Goal: Find specific page/section: Find specific page/section

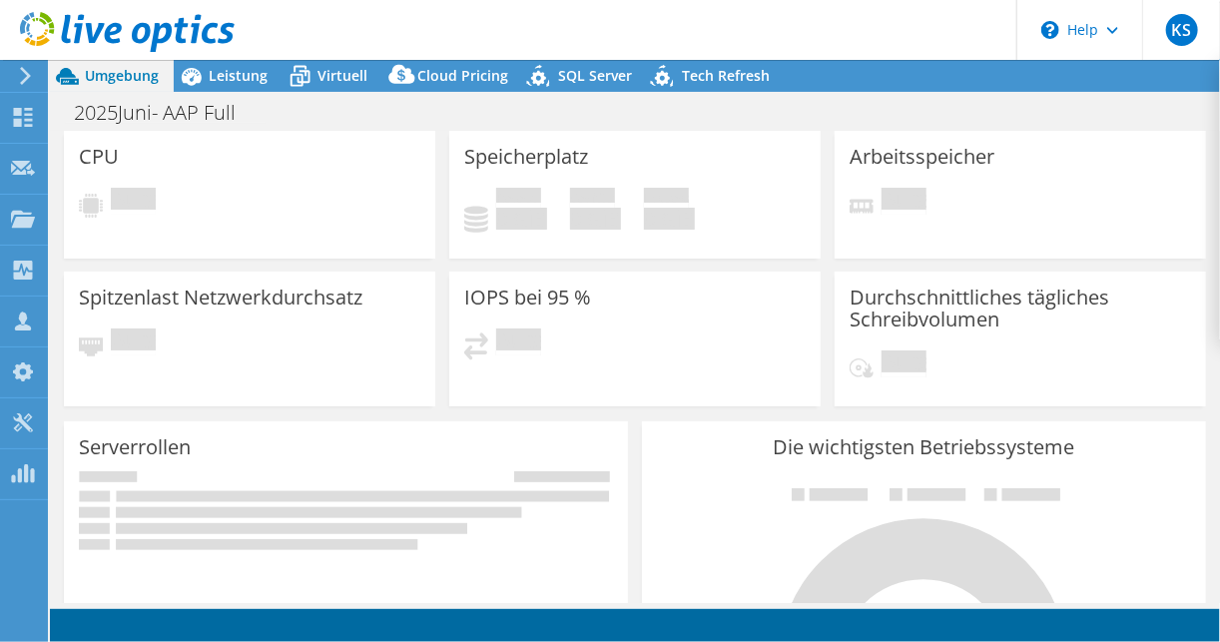
select select "EUFrankfurt"
select select "USD"
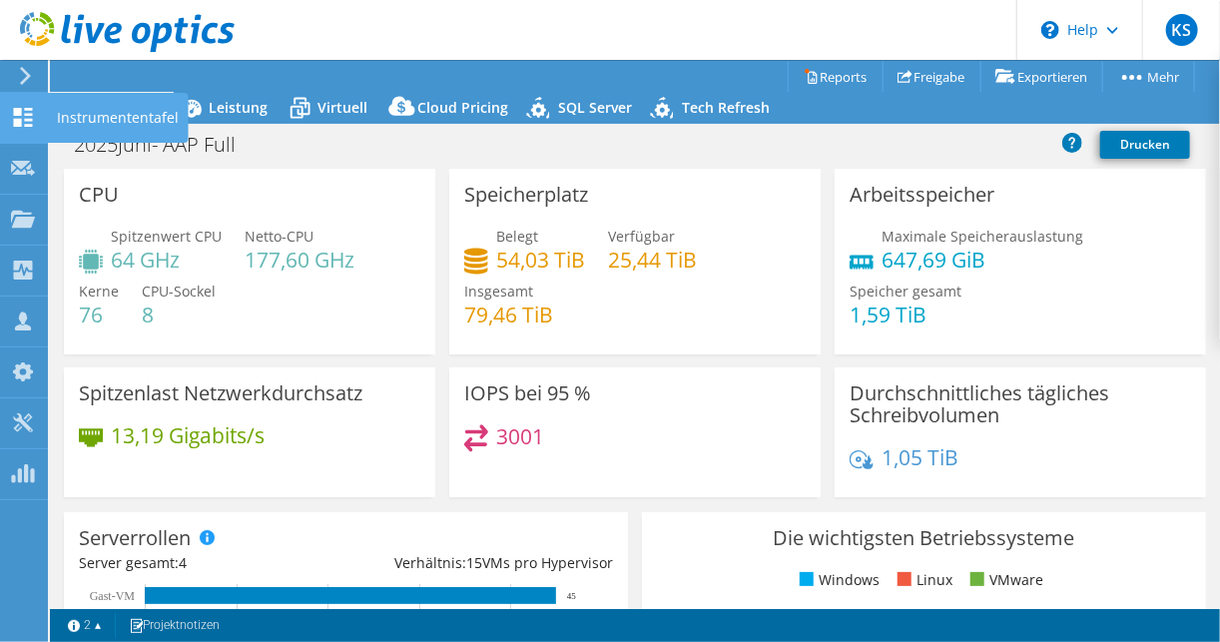
click at [17, 112] on use at bounding box center [23, 117] width 19 height 19
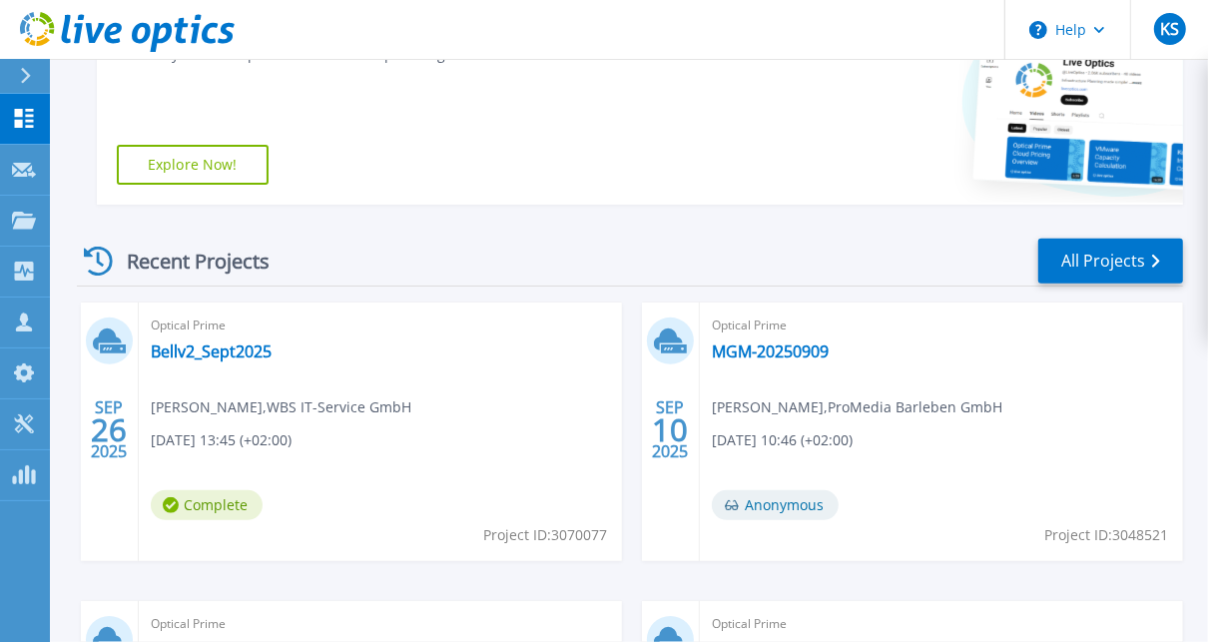
scroll to position [399, 0]
click at [1066, 264] on link "All Projects" at bounding box center [1110, 260] width 145 height 45
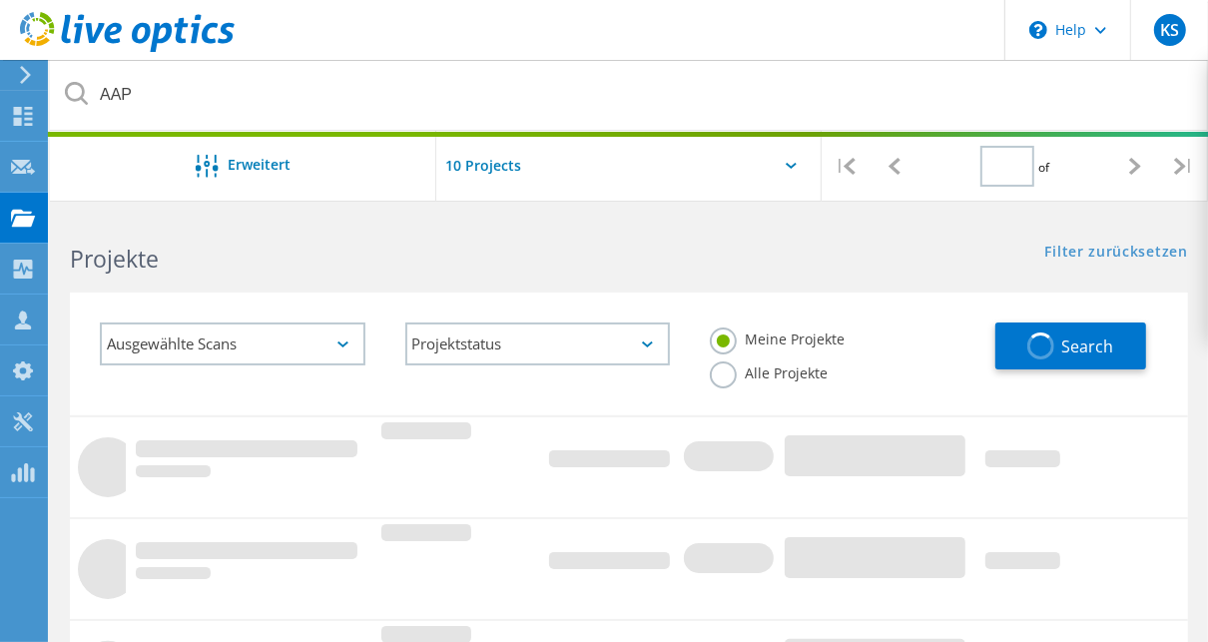
type input "1"
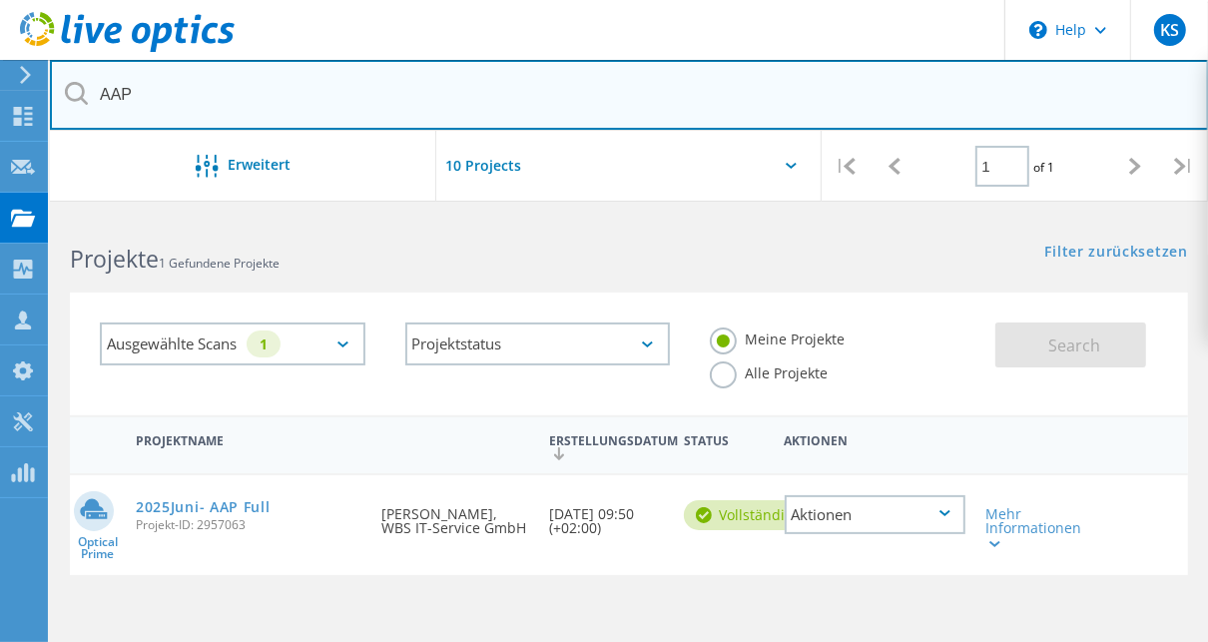
click at [124, 98] on input "AAP" at bounding box center [629, 95] width 1159 height 70
drag, startPoint x: 145, startPoint y: 94, endPoint x: 87, endPoint y: 94, distance: 57.9
click at [87, 94] on div "AAP" at bounding box center [629, 95] width 1158 height 71
type input "Conc"
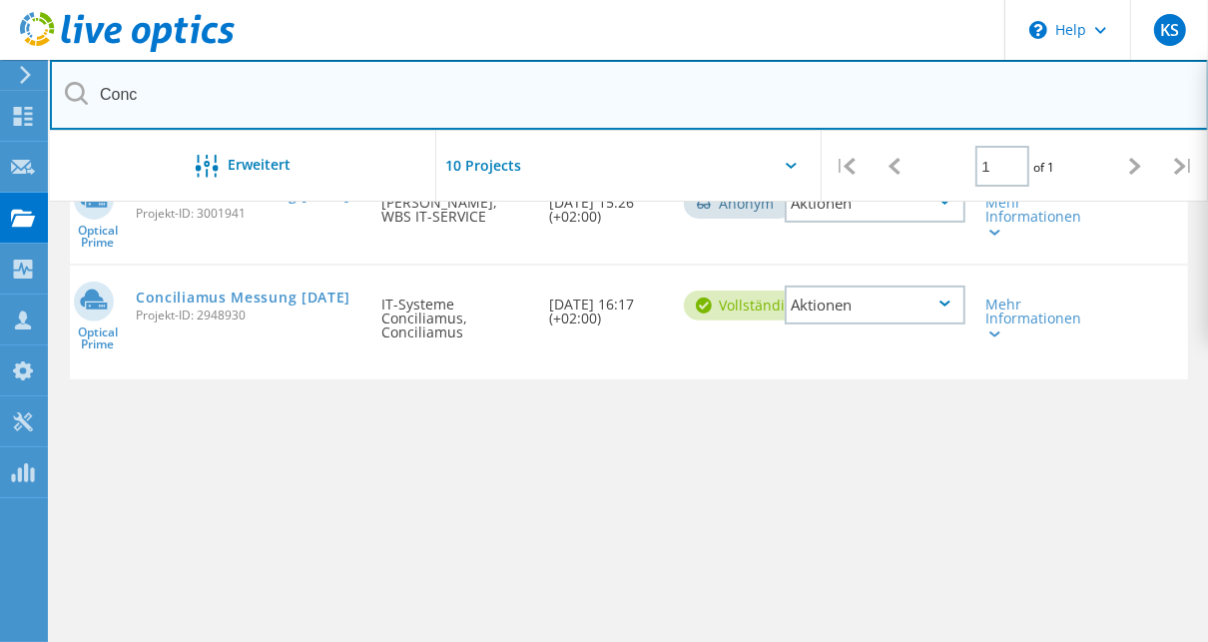
scroll to position [319, 0]
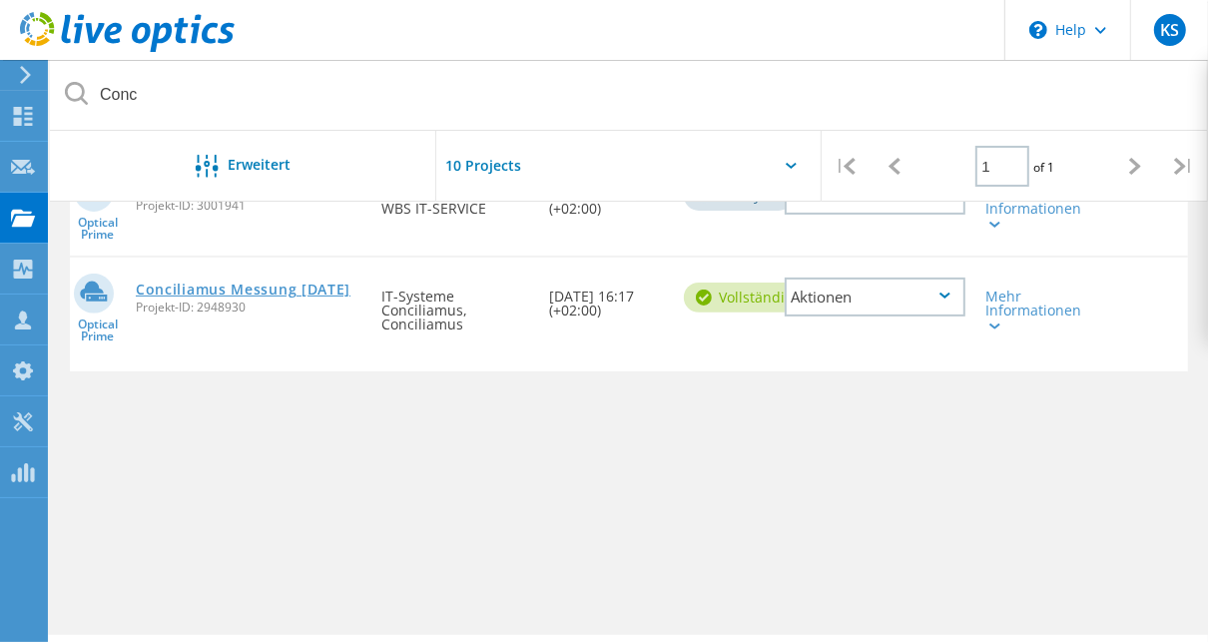
click at [227, 289] on link "Conciliamus Messung 06.06.2025" at bounding box center [243, 289] width 215 height 14
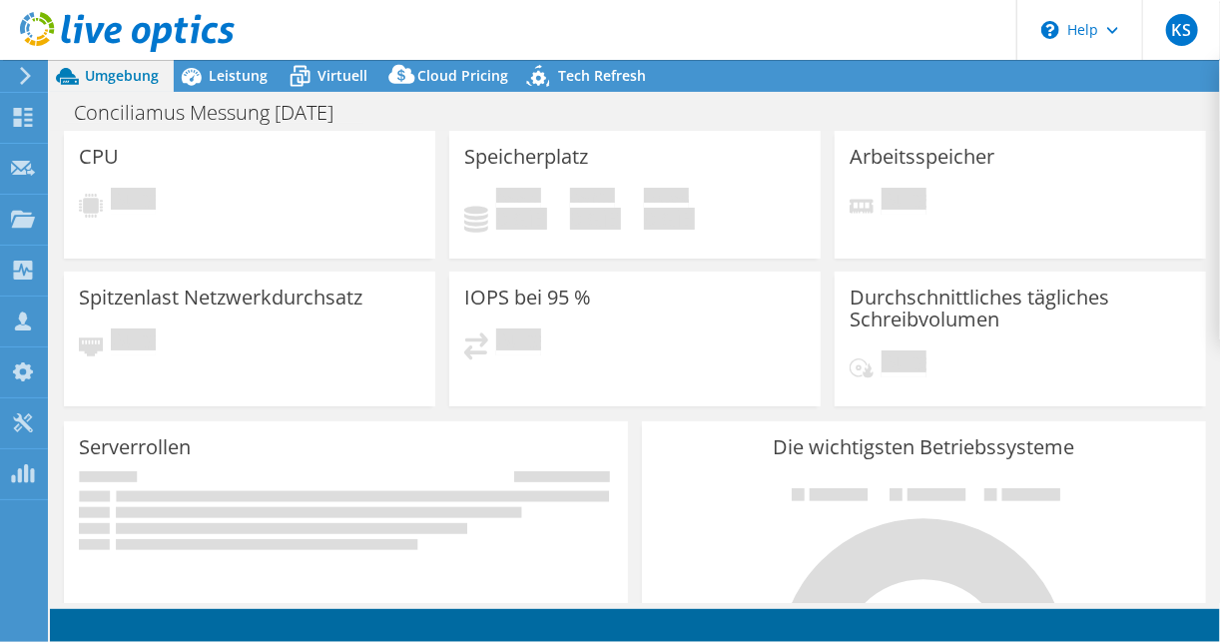
select select "EUFrankfurt"
select select "USD"
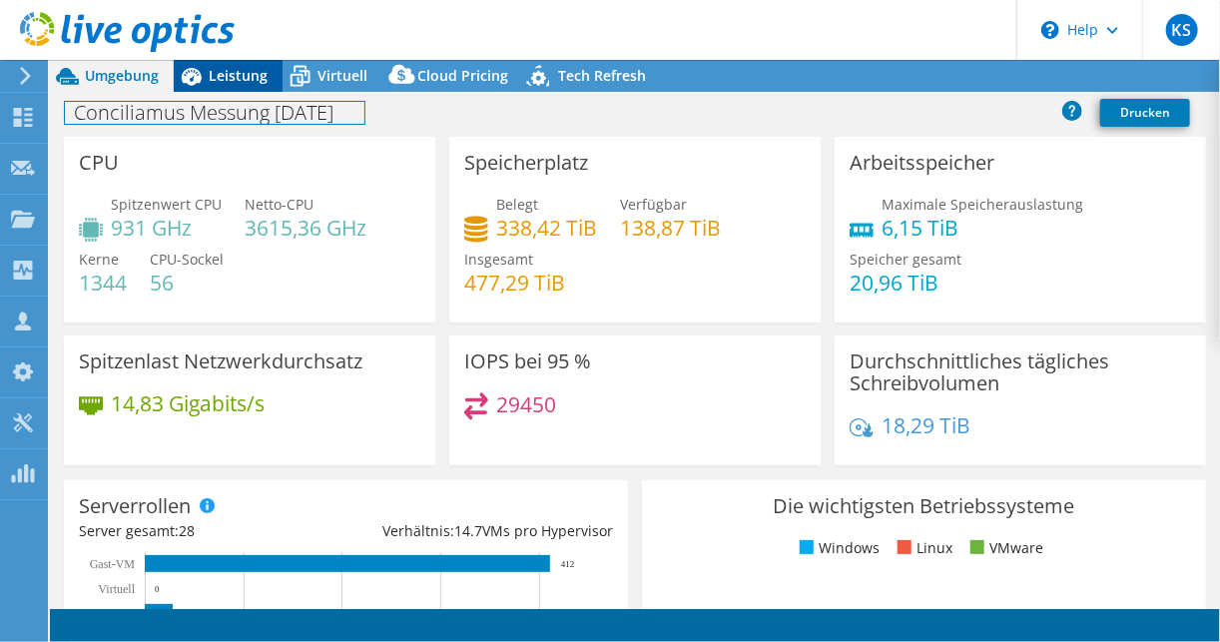
click at [246, 91] on div "Umgebung Leistung Virtuell Upgrades" at bounding box center [635, 351] width 1170 height 582
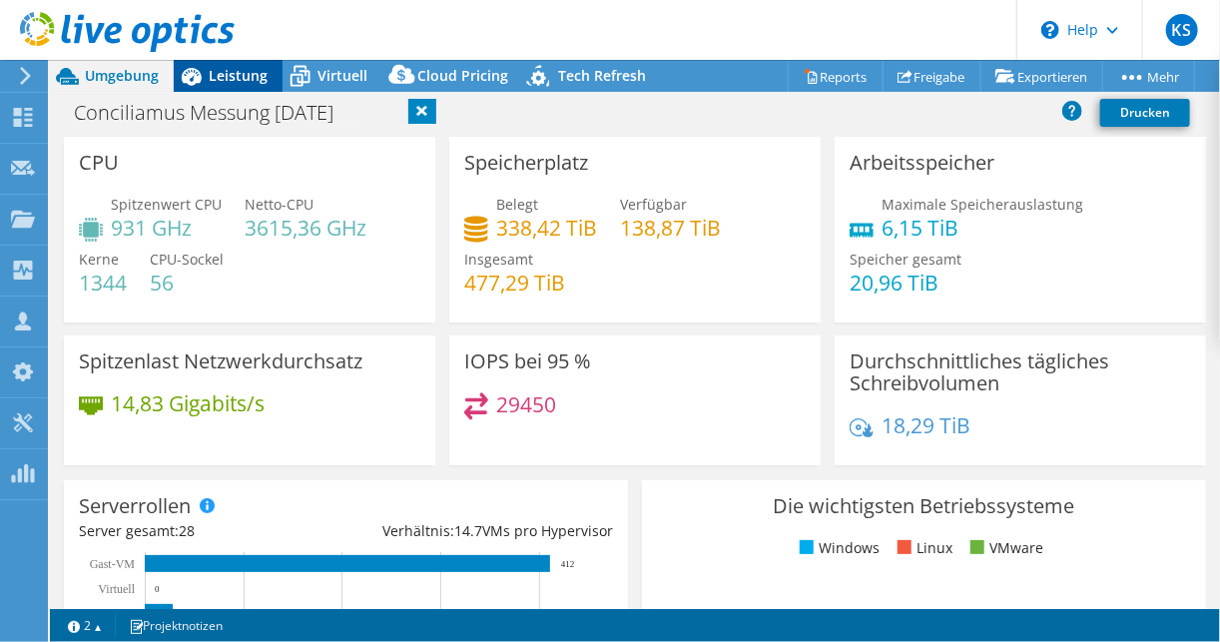
click at [250, 81] on span "Leistung" at bounding box center [238, 75] width 59 height 19
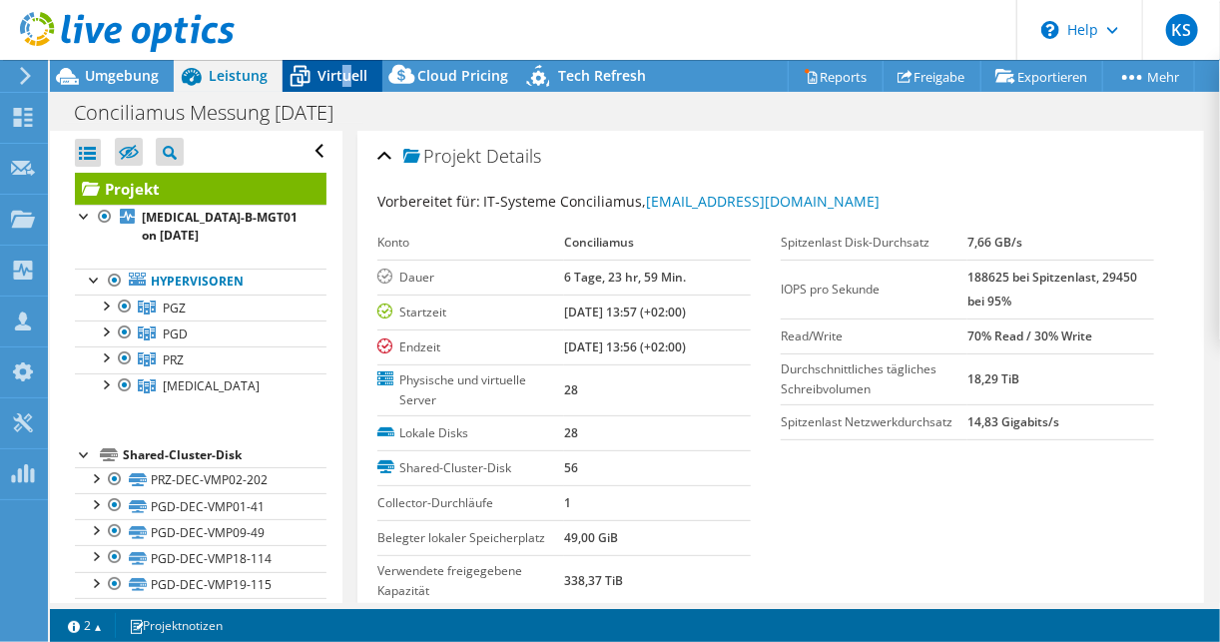
click at [343, 70] on span "Virtuell" at bounding box center [342, 75] width 50 height 19
